Goal: Navigation & Orientation: Understand site structure

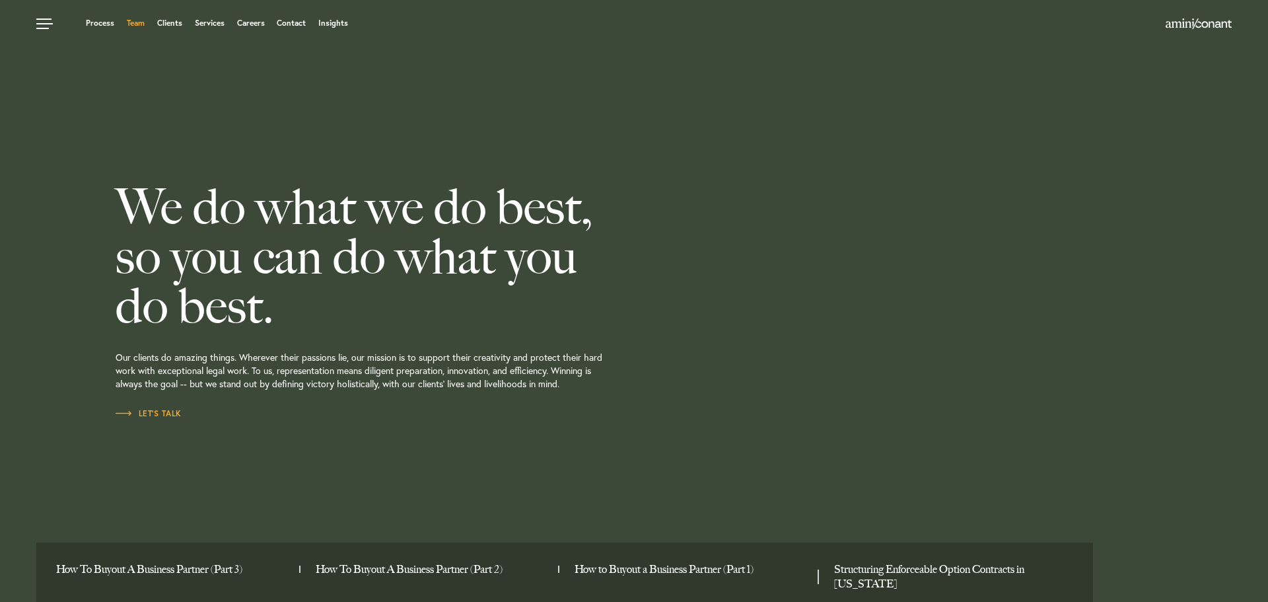
click at [142, 23] on link "Team" at bounding box center [136, 23] width 18 height 8
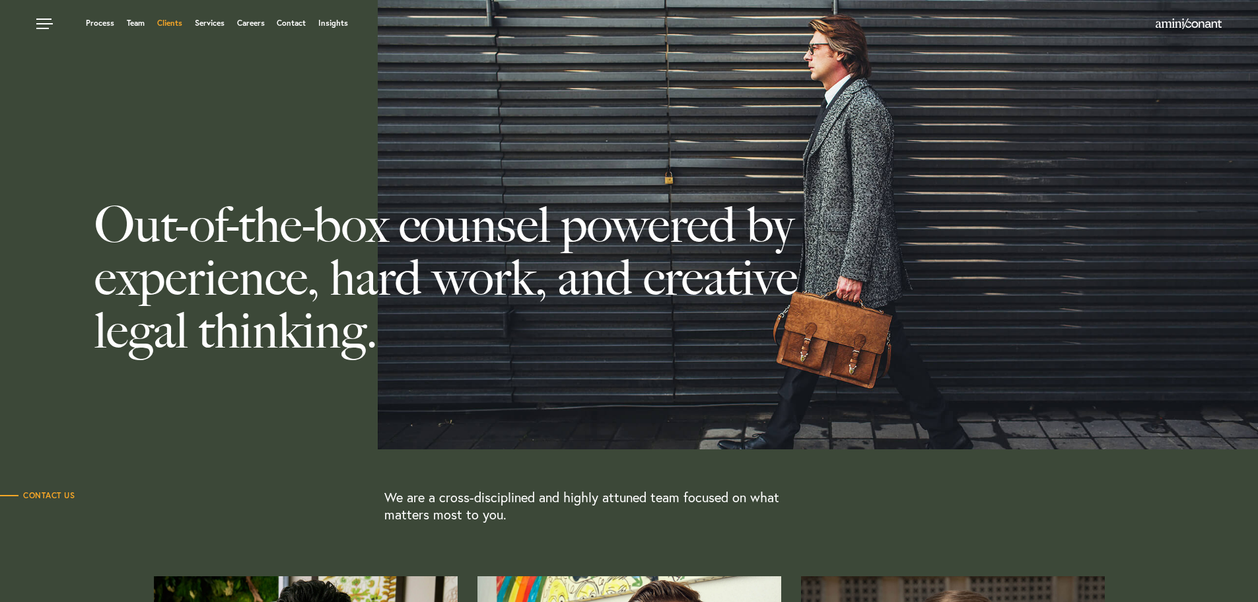
click at [172, 23] on link "Clients" at bounding box center [169, 23] width 25 height 8
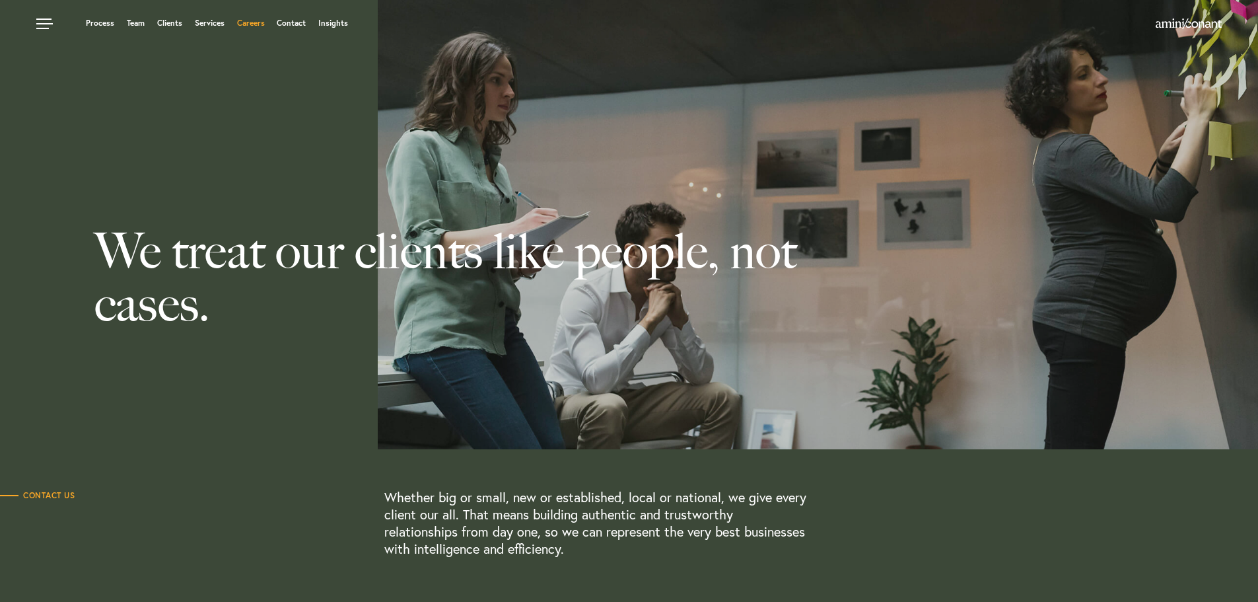
click at [263, 24] on link "Careers" at bounding box center [251, 23] width 28 height 8
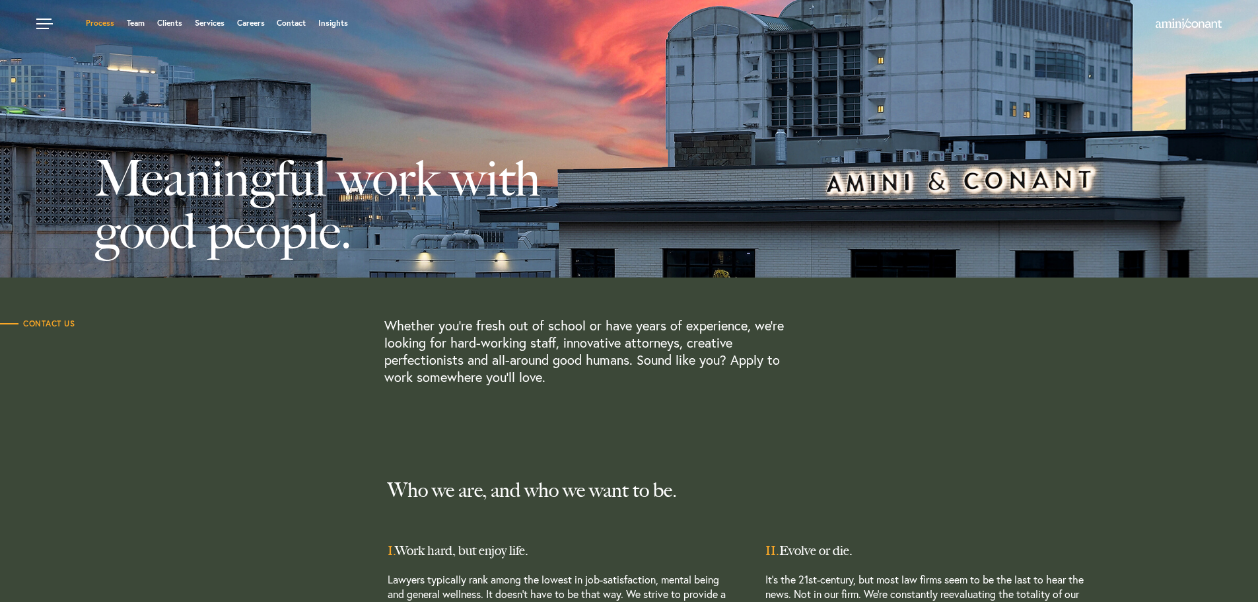
click at [100, 23] on link "Process" at bounding box center [100, 23] width 28 height 8
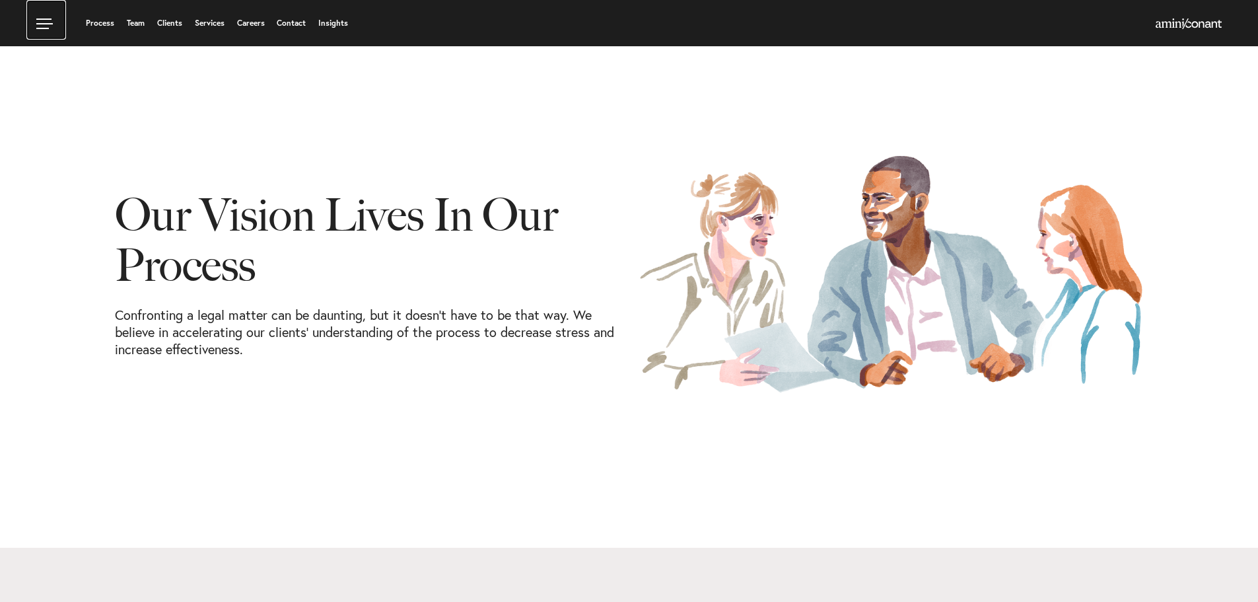
click at [40, 22] on link at bounding box center [46, 20] width 40 height 40
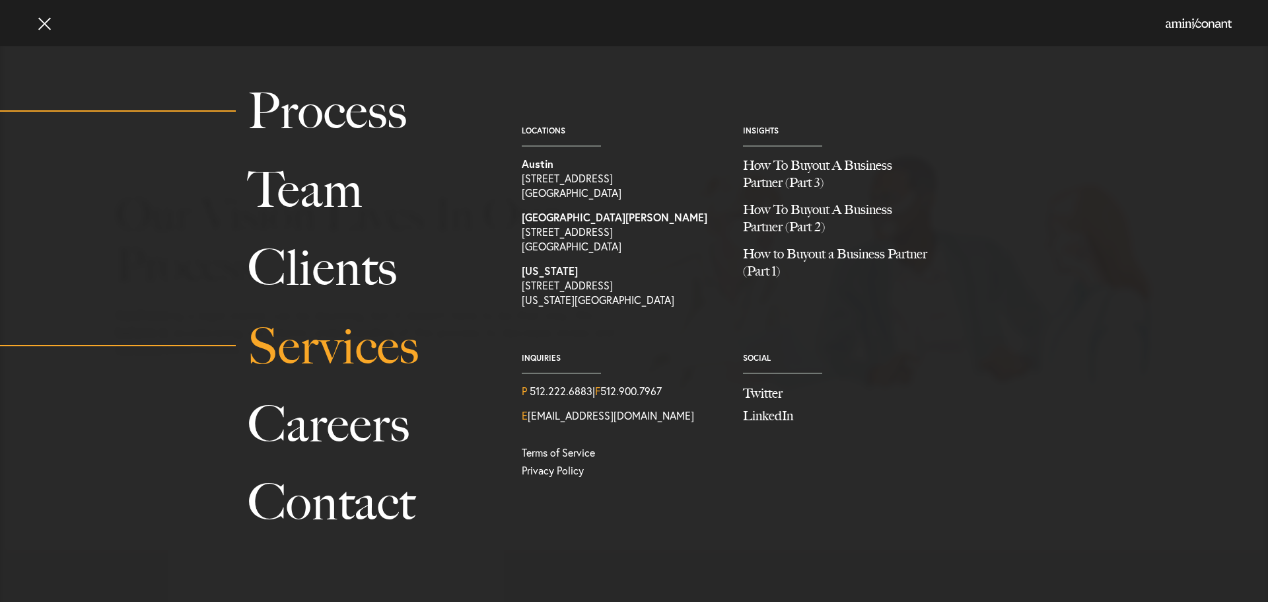
click at [333, 367] on link "Services" at bounding box center [370, 346] width 244 height 78
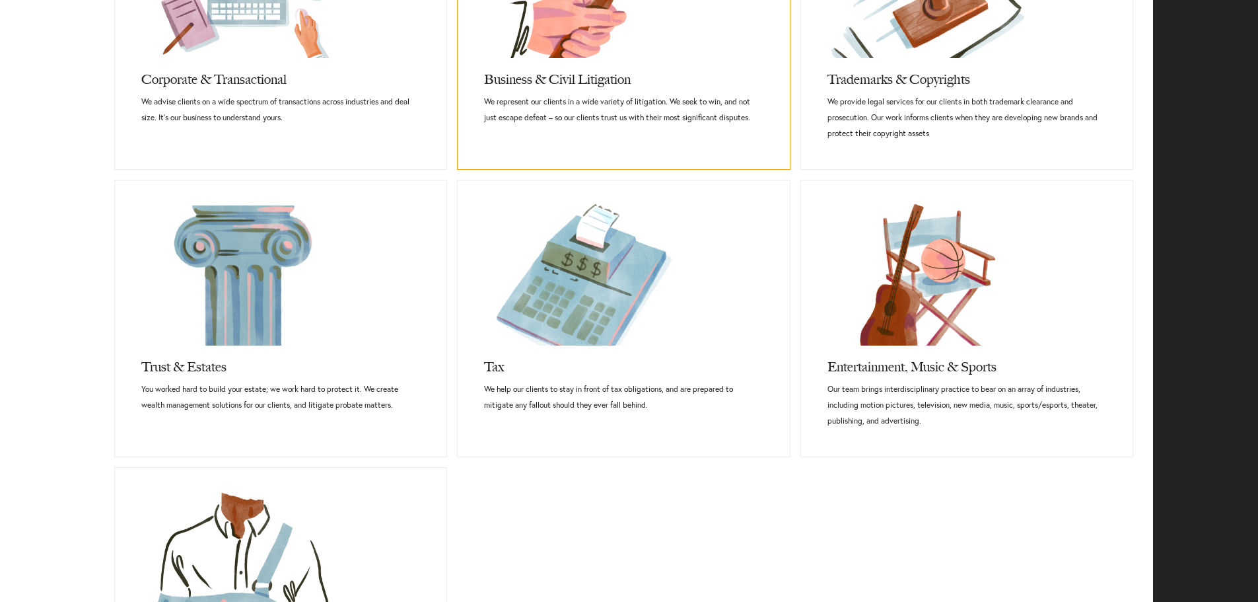
scroll to position [792, 0]
